Goal: Task Accomplishment & Management: Manage account settings

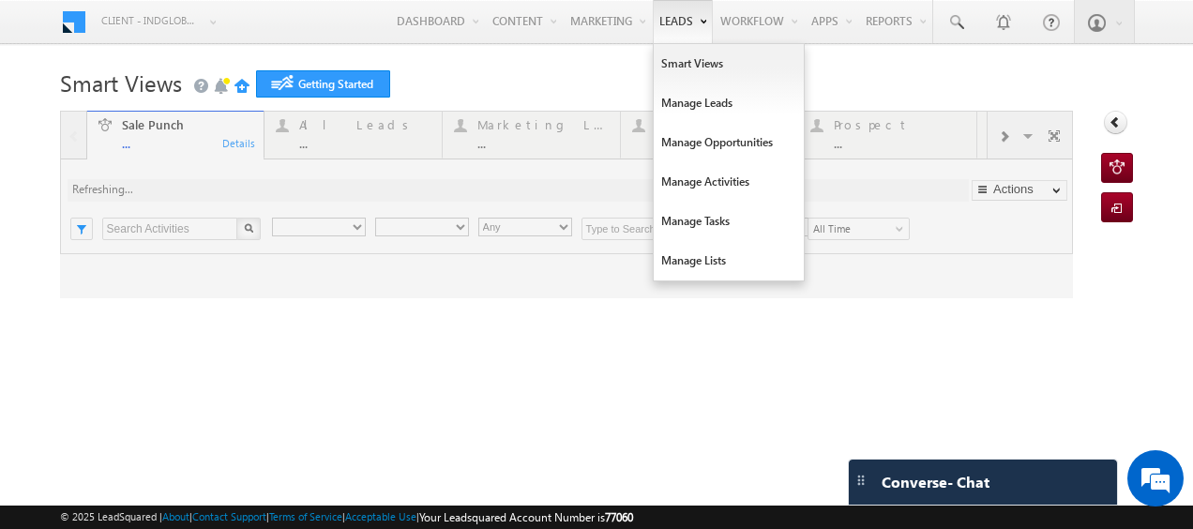
type input "Any Owner"
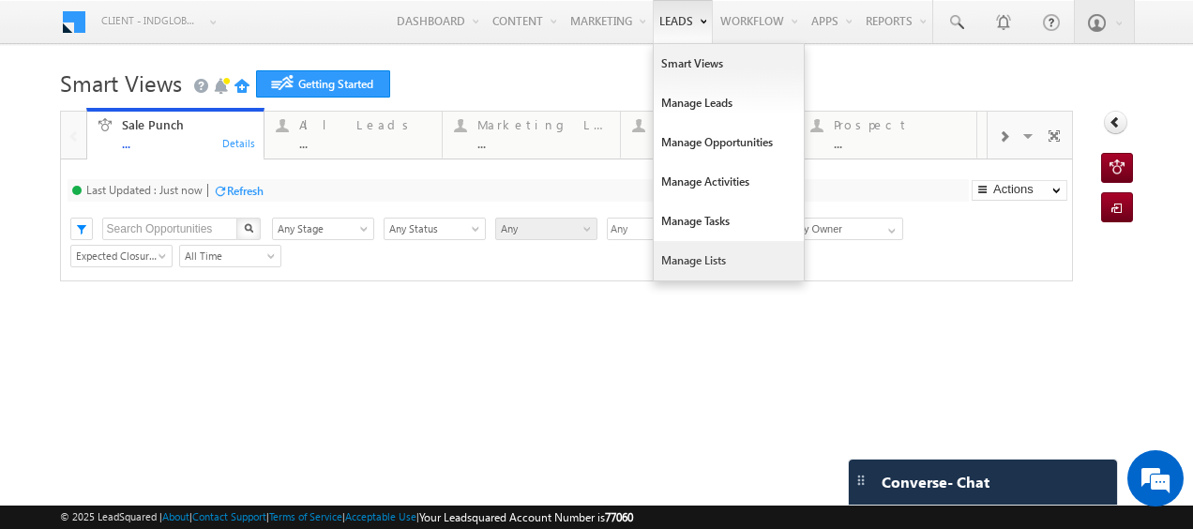
click at [671, 255] on link "Manage Lists" at bounding box center [729, 260] width 150 height 39
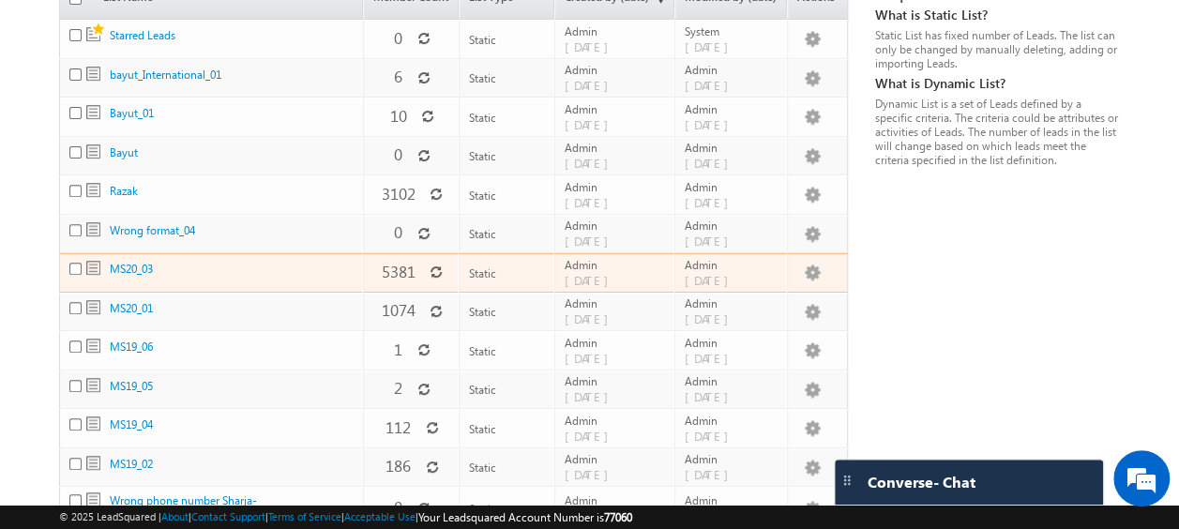
scroll to position [277, 0]
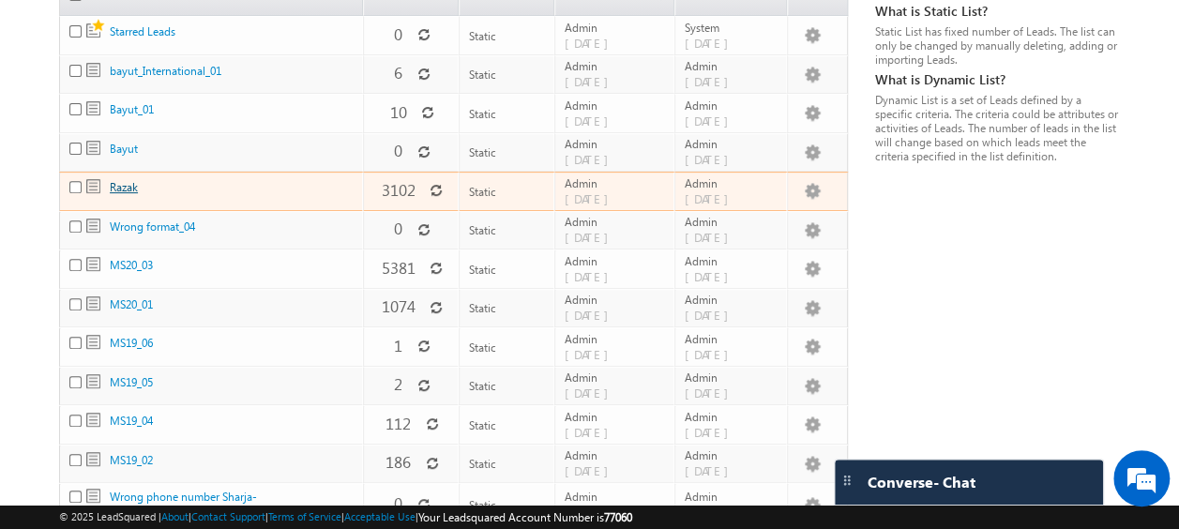
click at [126, 180] on link "Razak" at bounding box center [124, 187] width 28 height 14
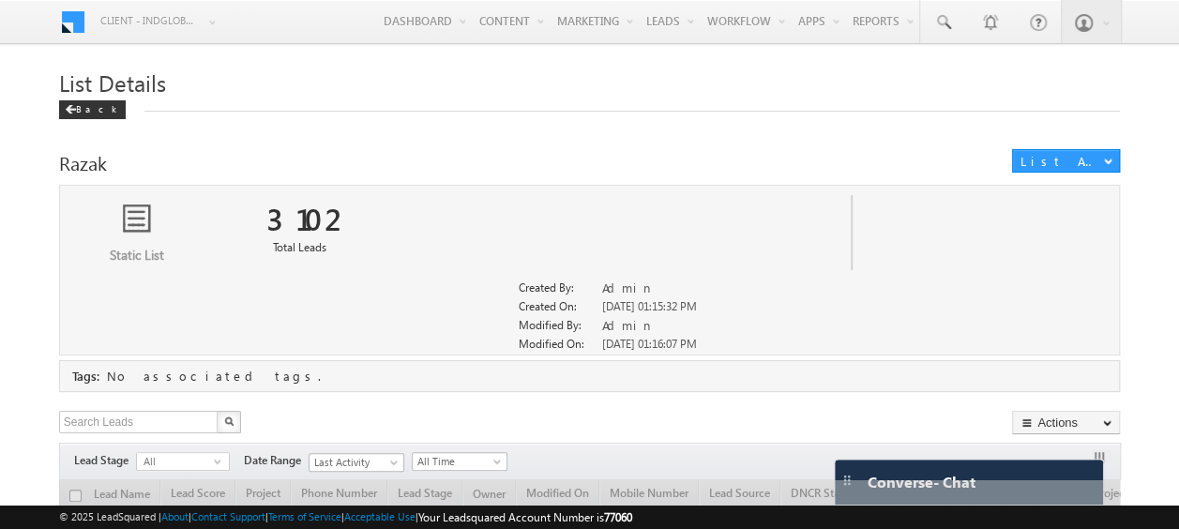
scroll to position [197, 0]
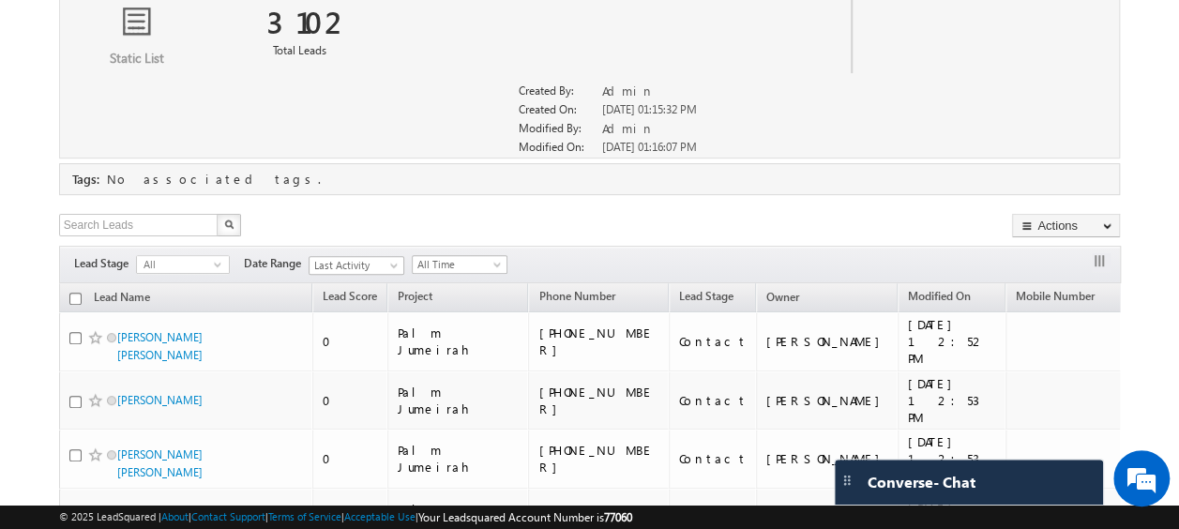
click at [75, 296] on input "checkbox" at bounding box center [75, 299] width 12 height 12
checkbox input "true"
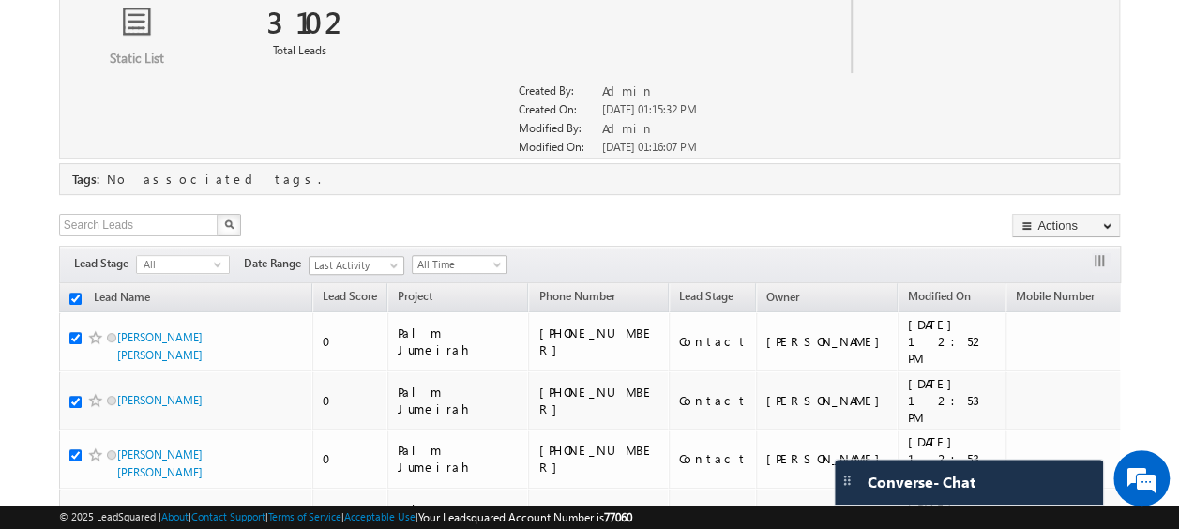
checkbox input "true"
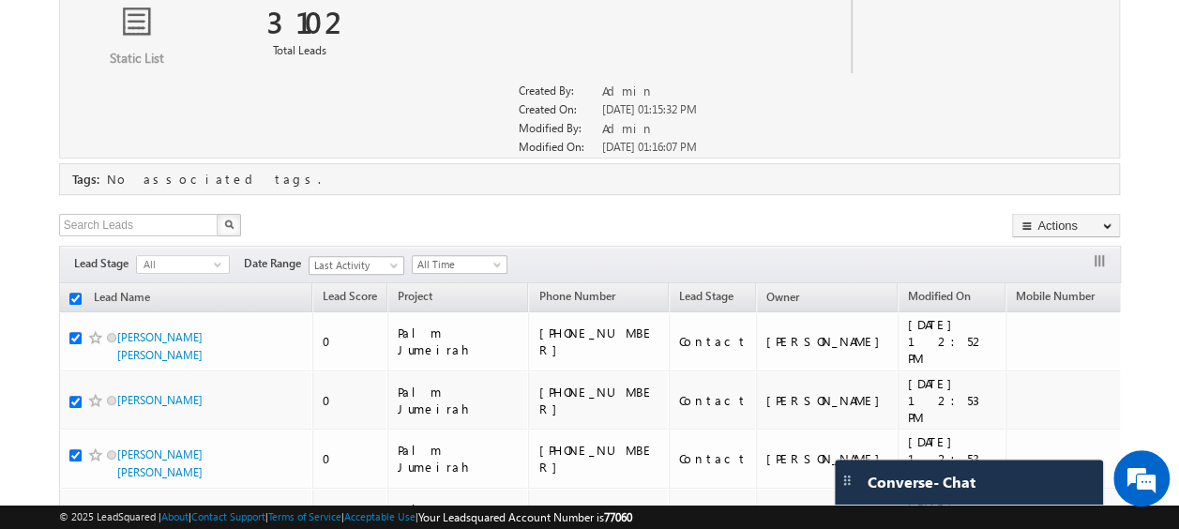
checkbox input "true"
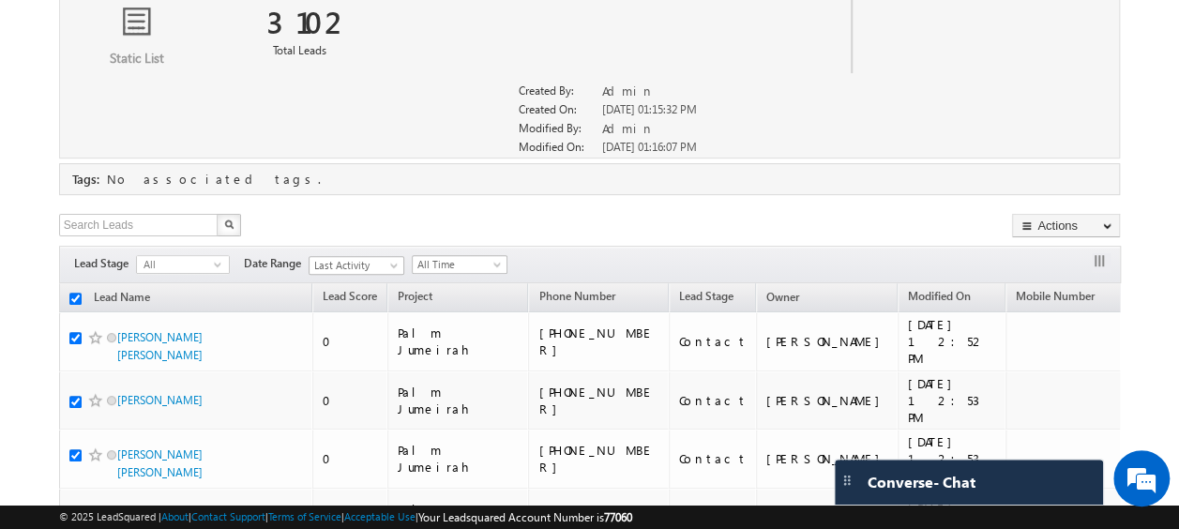
checkbox input "true"
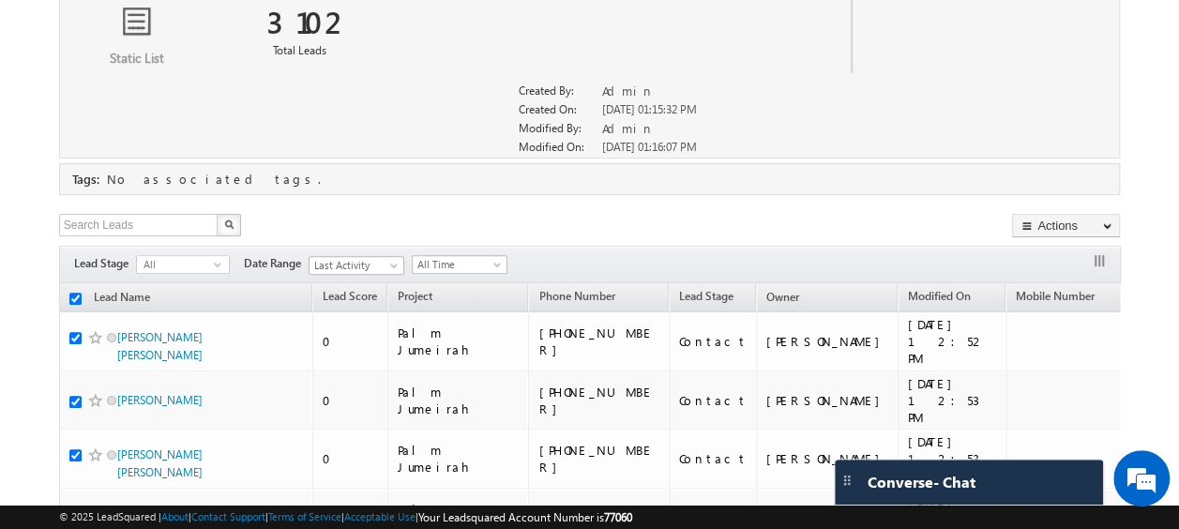
checkbox input "true"
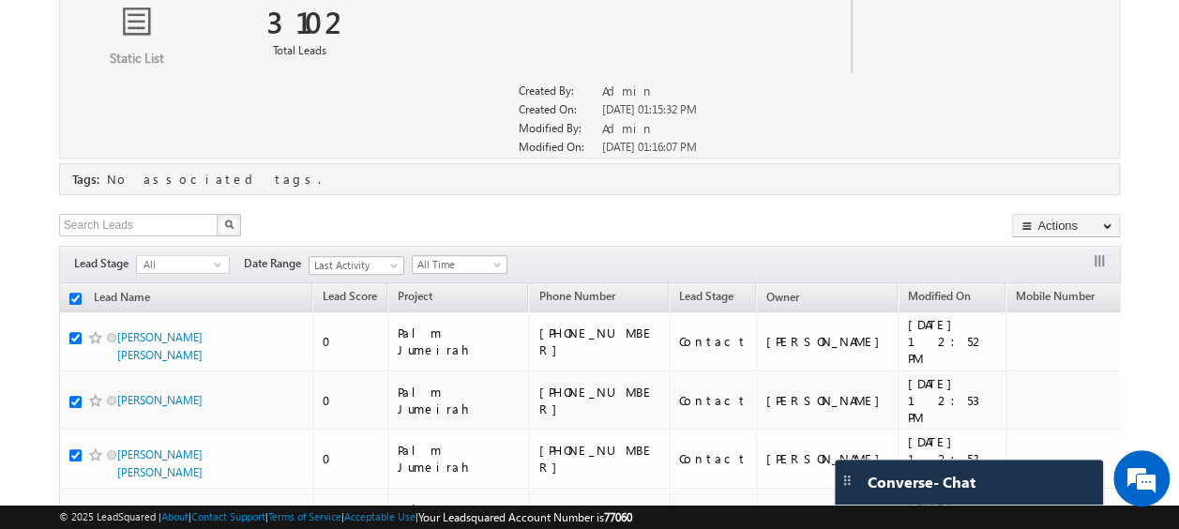
checkbox input "true"
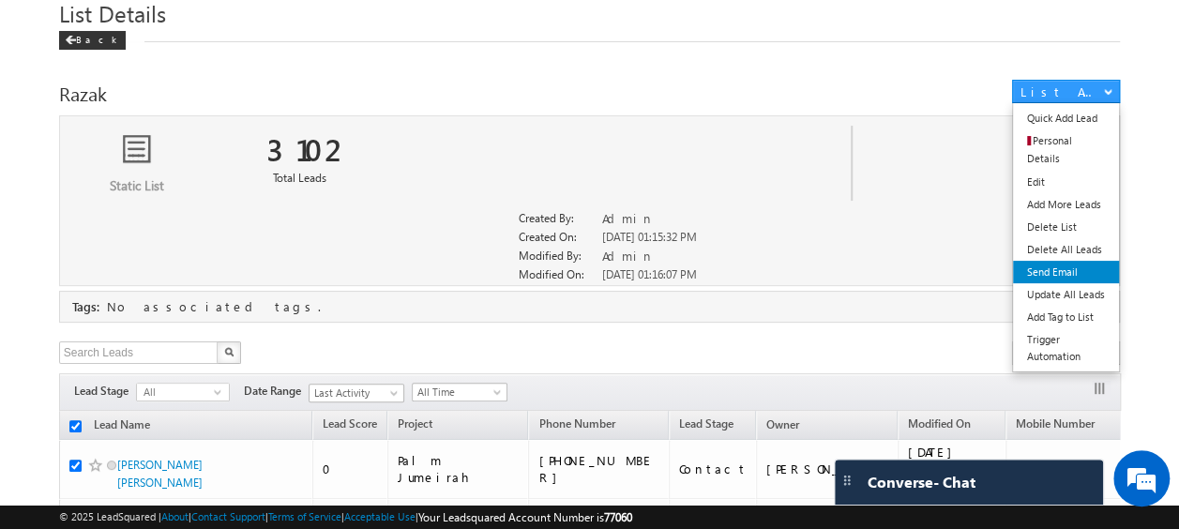
scroll to position [0, 0]
click at [1058, 261] on link "Send Email" at bounding box center [1066, 272] width 106 height 23
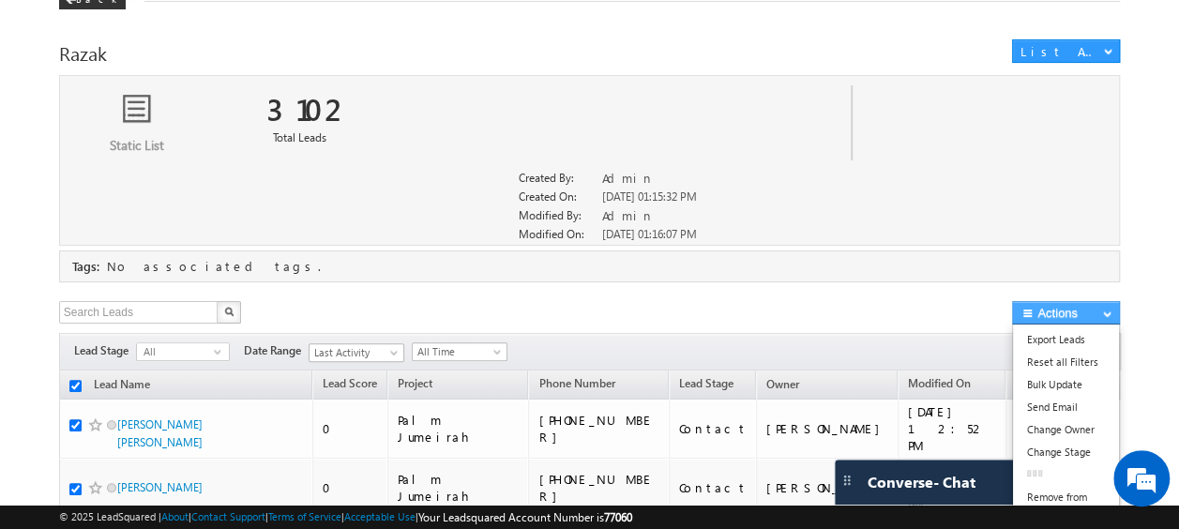
scroll to position [117, 0]
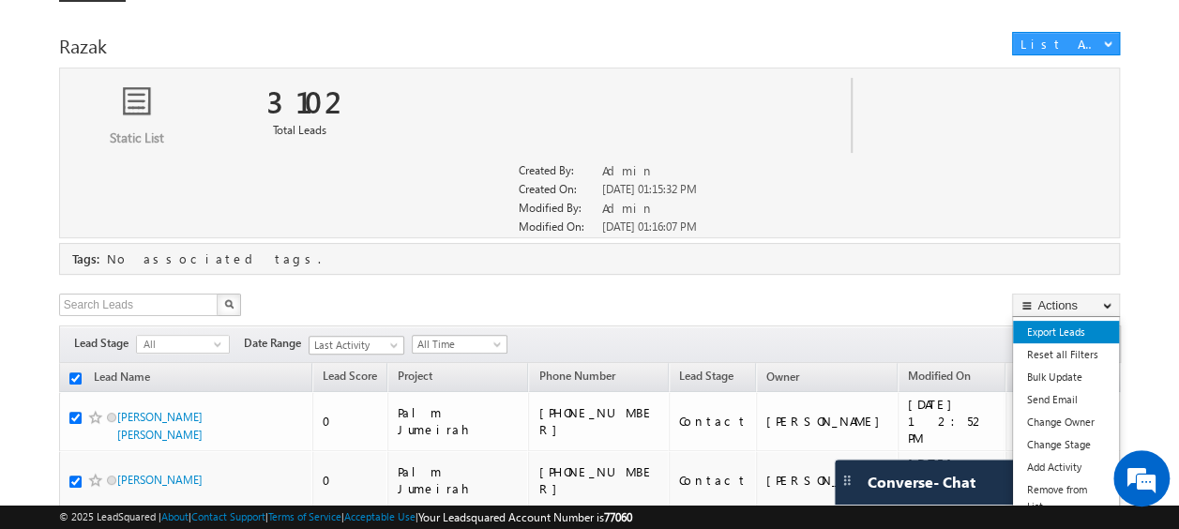
click at [1057, 336] on link "Export Leads" at bounding box center [1066, 332] width 106 height 23
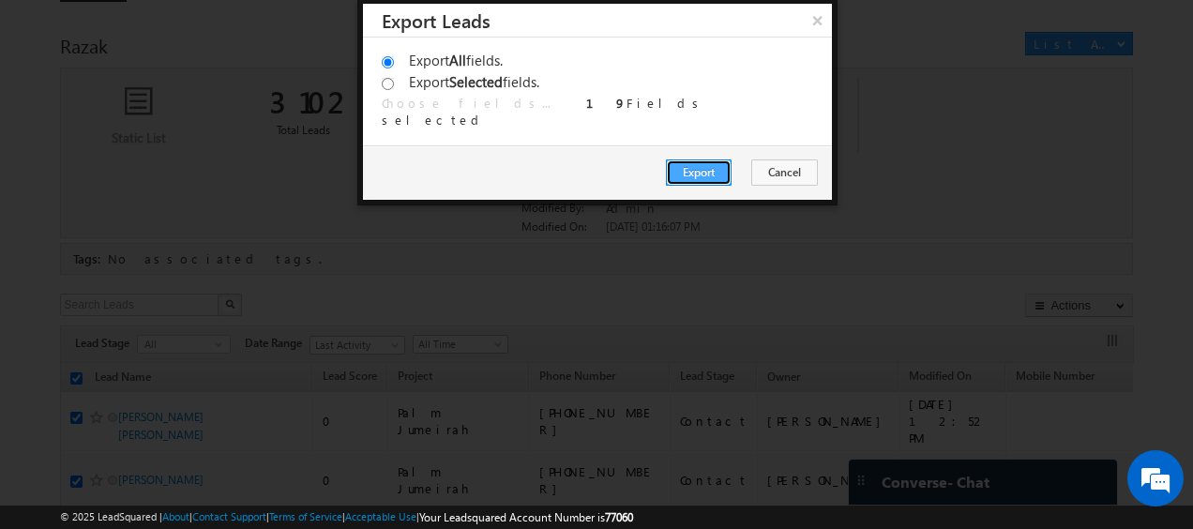
click at [716, 165] on button "Export" at bounding box center [699, 172] width 66 height 26
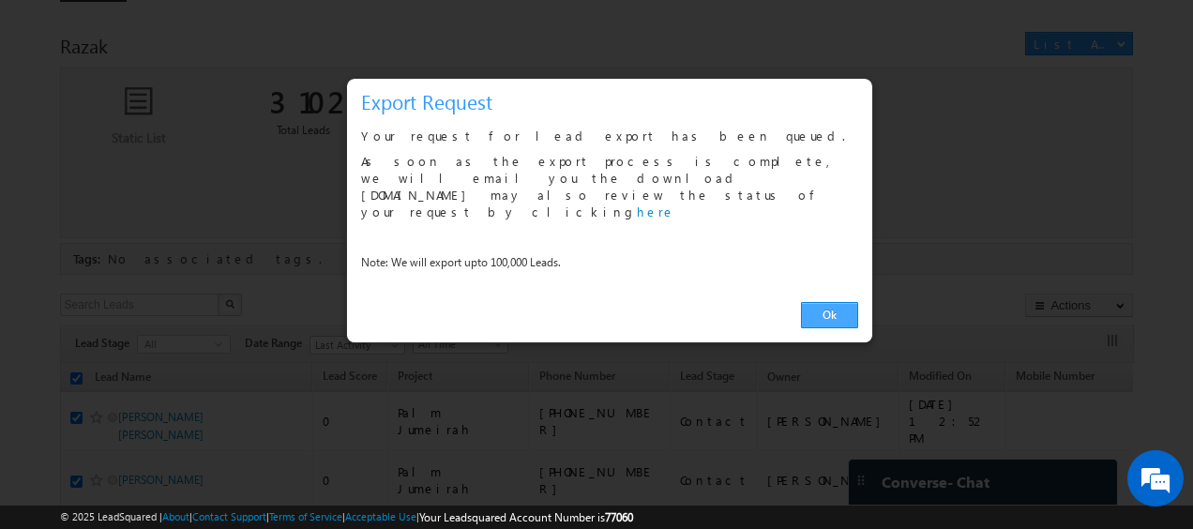
click at [816, 302] on link "Ok" at bounding box center [829, 315] width 57 height 26
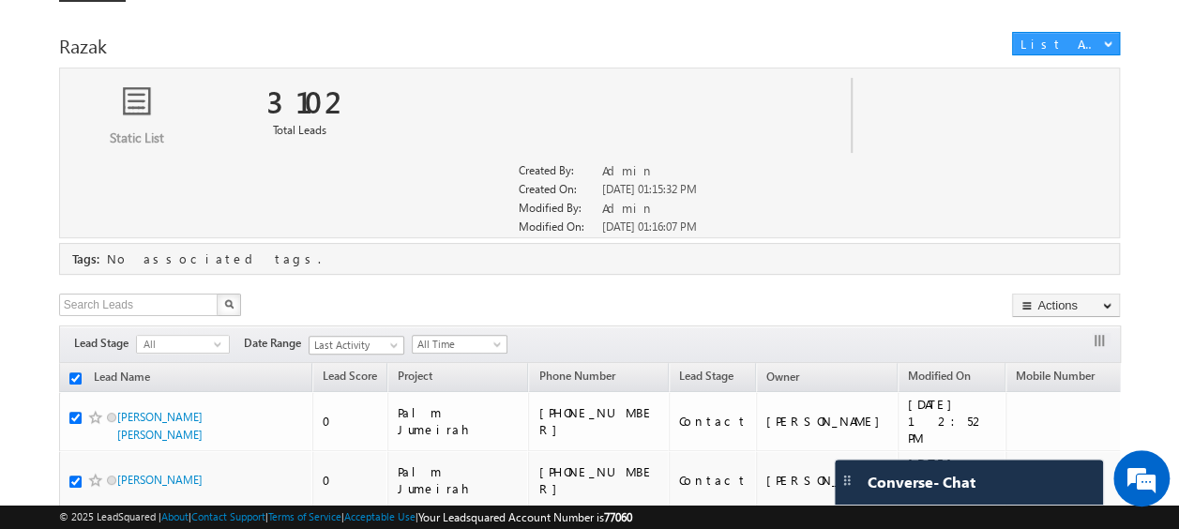
scroll to position [0, 0]
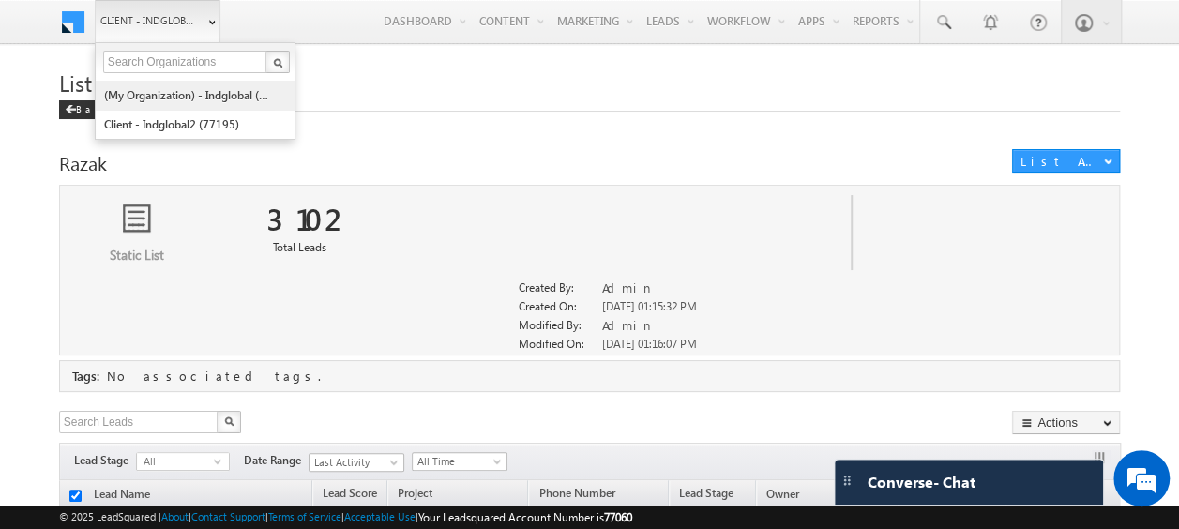
click at [174, 90] on link "(My Organization) - indglobal (48060)" at bounding box center [189, 95] width 172 height 29
